Goal: Transaction & Acquisition: Purchase product/service

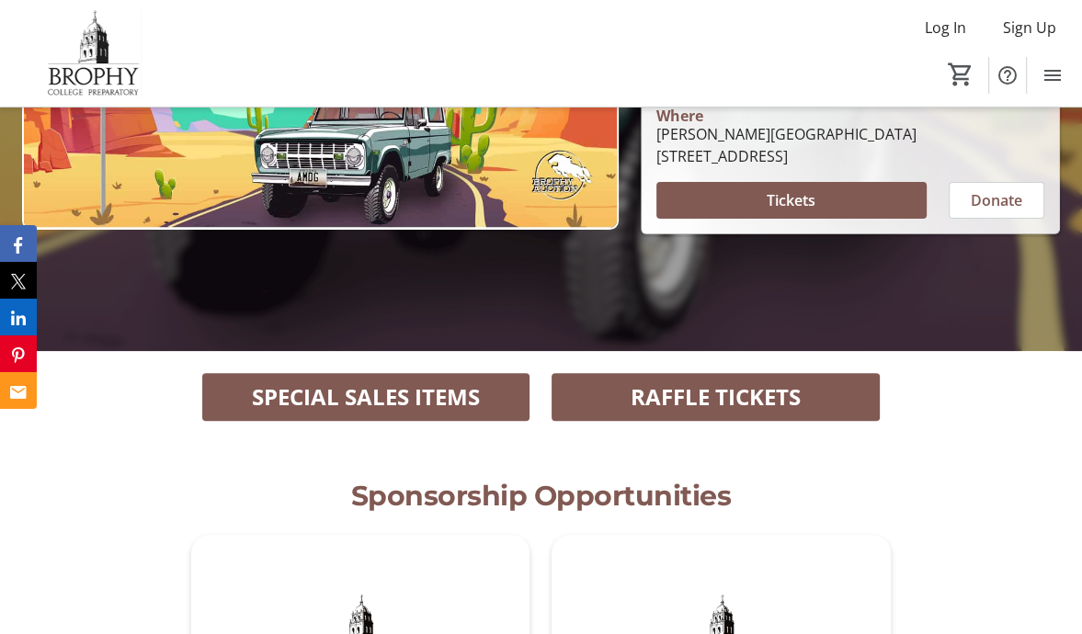
scroll to position [421, 0]
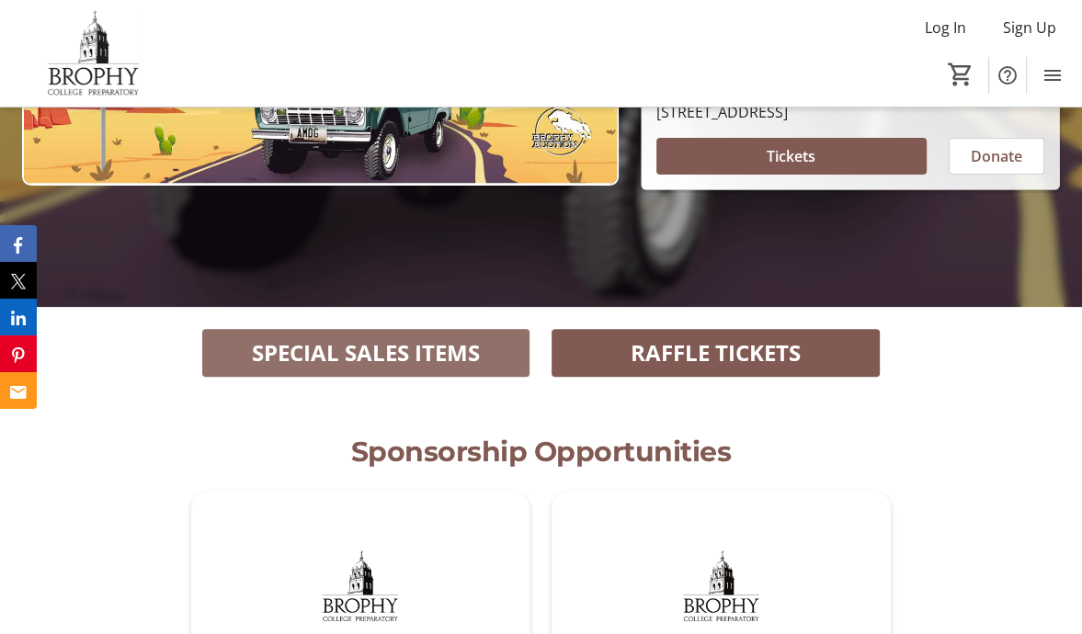
click at [460, 353] on span "SPECIAL SALES ITEMS" at bounding box center [366, 352] width 228 height 33
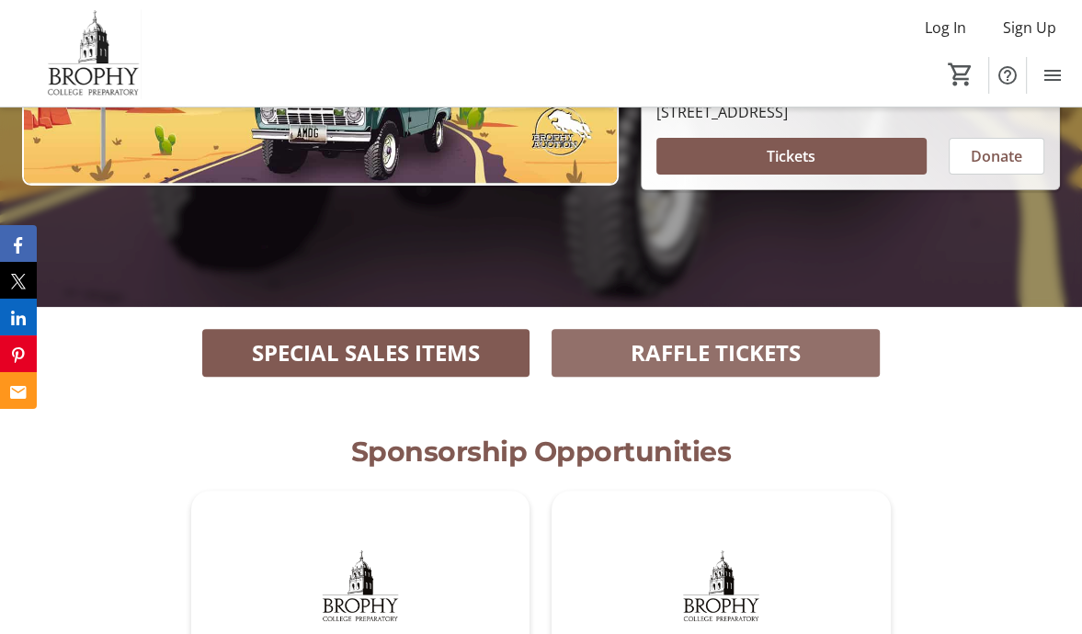
click at [765, 347] on span "RAFFLE TICKETS" at bounding box center [716, 352] width 170 height 33
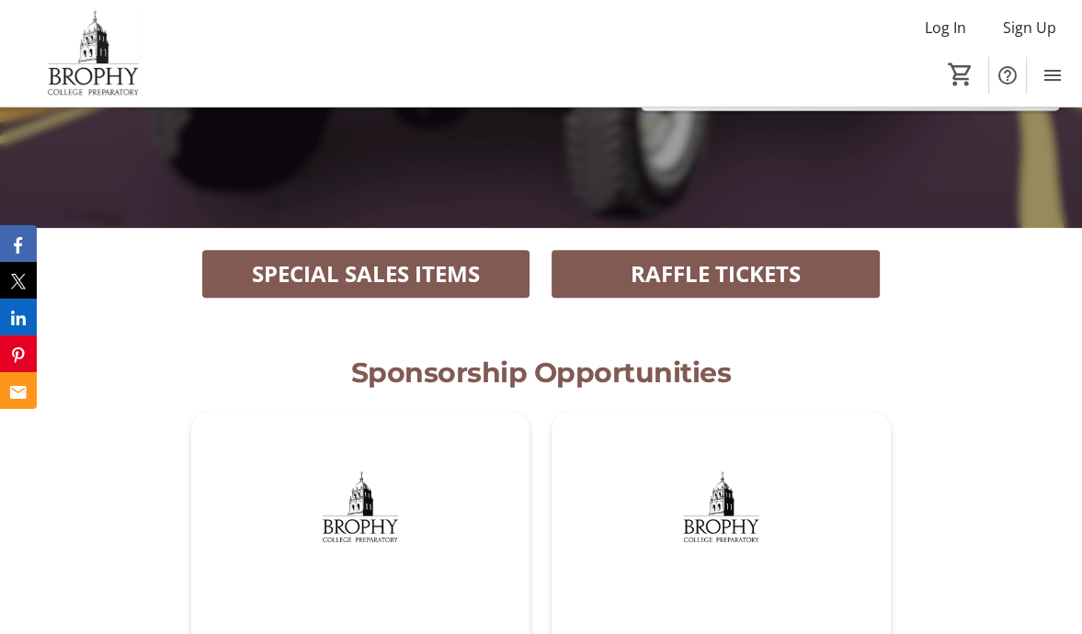
scroll to position [513, 0]
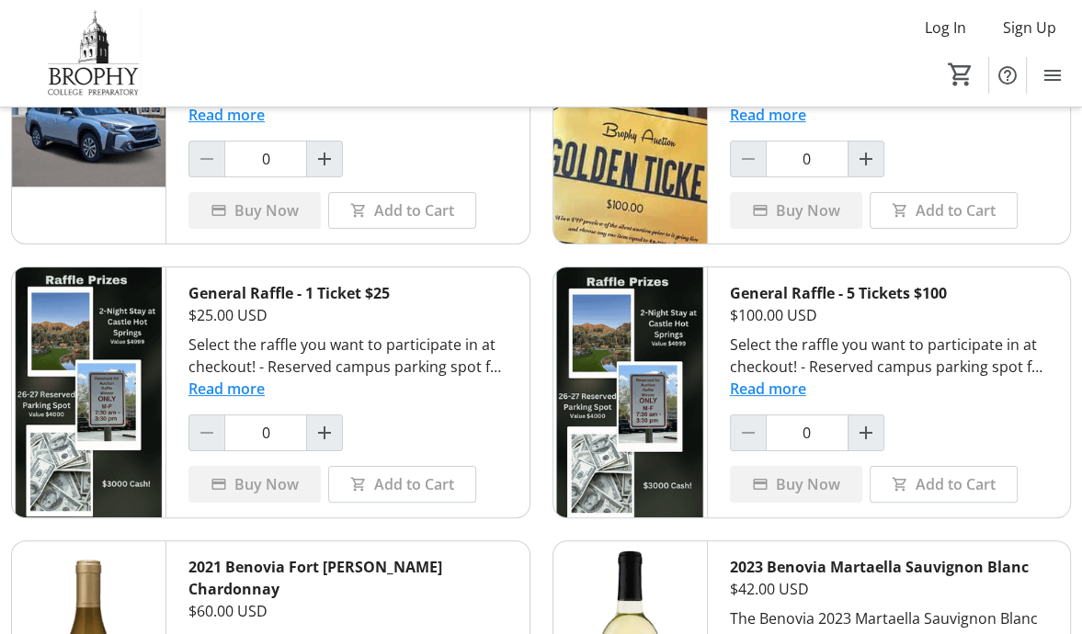
scroll to position [202, 0]
